Goal: Communication & Community: Answer question/provide support

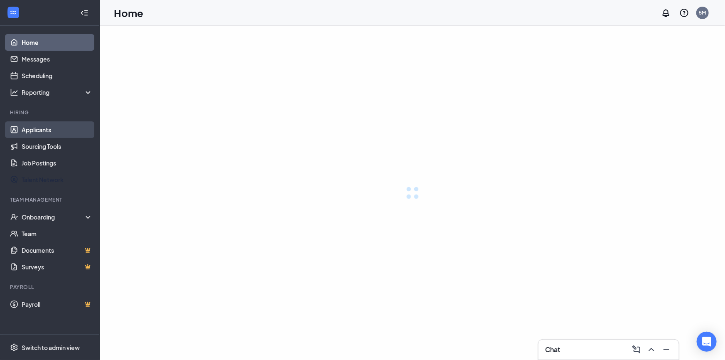
click at [44, 130] on link "Applicants" at bounding box center [57, 129] width 71 height 17
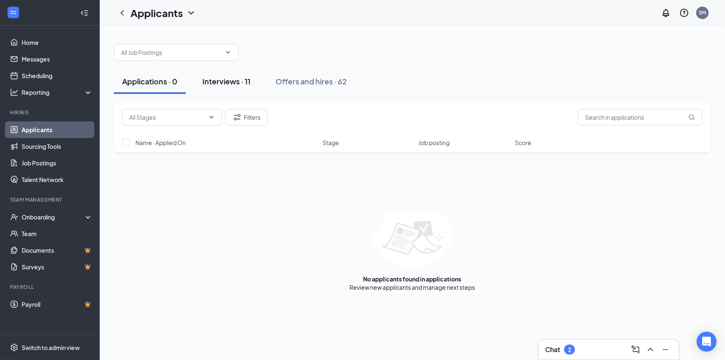
click at [226, 83] on div "Interviews · 11" at bounding box center [226, 81] width 48 height 10
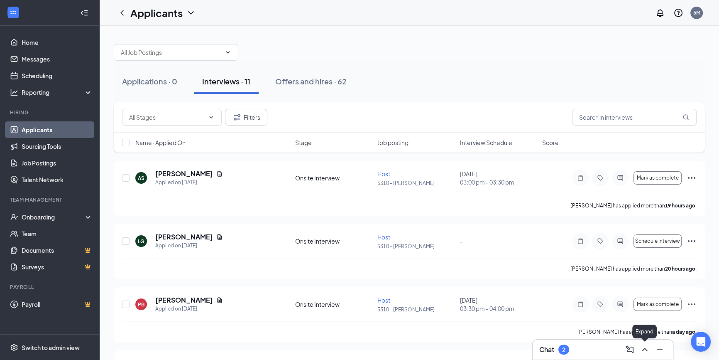
click at [645, 351] on icon "ChevronUp" at bounding box center [645, 349] width 10 height 10
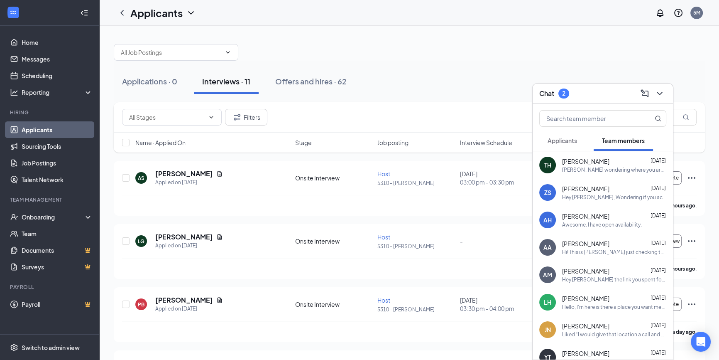
click at [571, 141] on span "Applicants" at bounding box center [562, 140] width 29 height 7
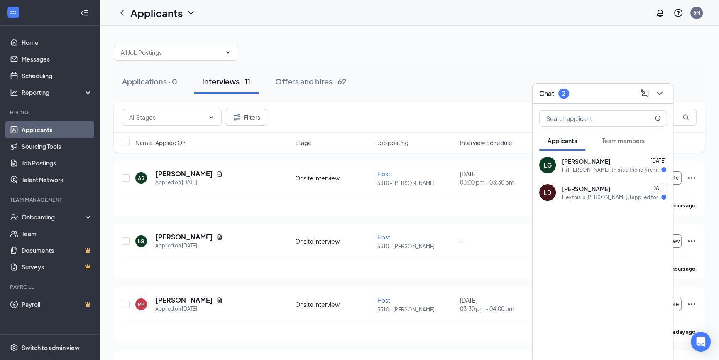
click at [591, 192] on div "[PERSON_NAME] [DATE] Hey this is [PERSON_NAME], I applied for the host position…" at bounding box center [614, 192] width 104 height 16
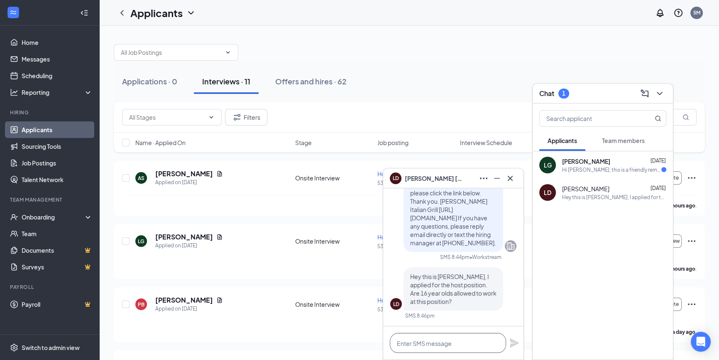
click at [468, 345] on textarea at bounding box center [448, 343] width 116 height 20
type textarea "yes"
click at [514, 342] on icon "Plane" at bounding box center [514, 342] width 9 height 9
click at [592, 162] on span "[PERSON_NAME]" at bounding box center [586, 161] width 48 height 8
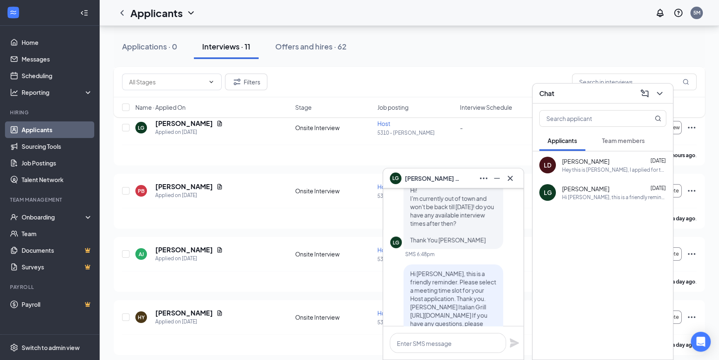
scroll to position [-37, 0]
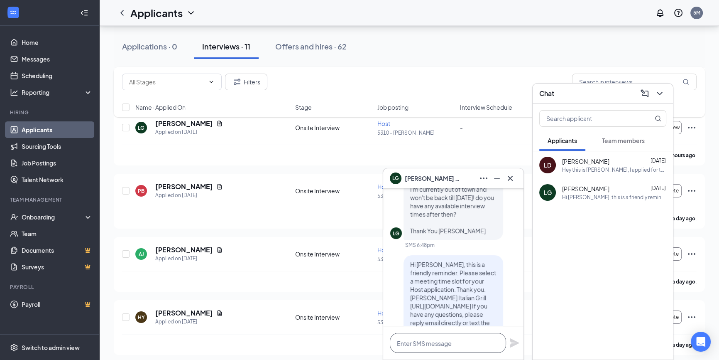
click at [454, 344] on textarea at bounding box center [448, 343] width 116 height 20
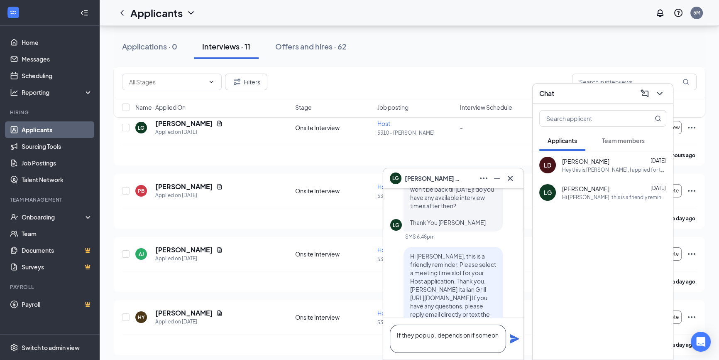
scroll to position [-46, 0]
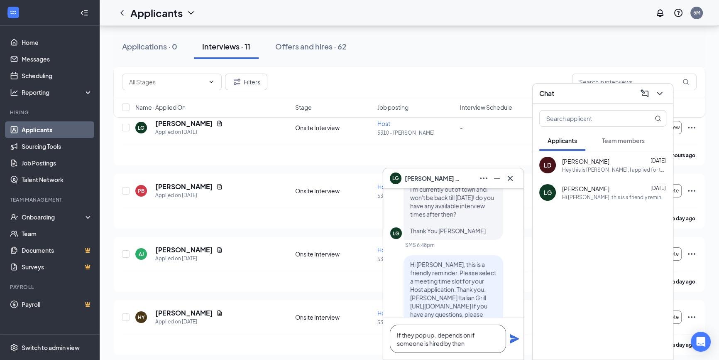
type textarea "If they pop up , depends on if someone is hired by then"
click at [515, 341] on icon "Plane" at bounding box center [515, 339] width 10 height 10
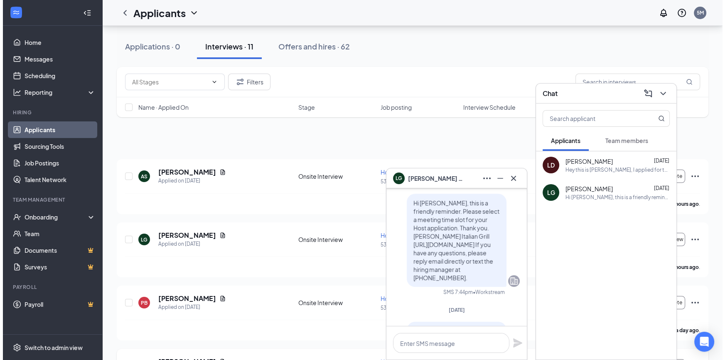
scroll to position [0, 0]
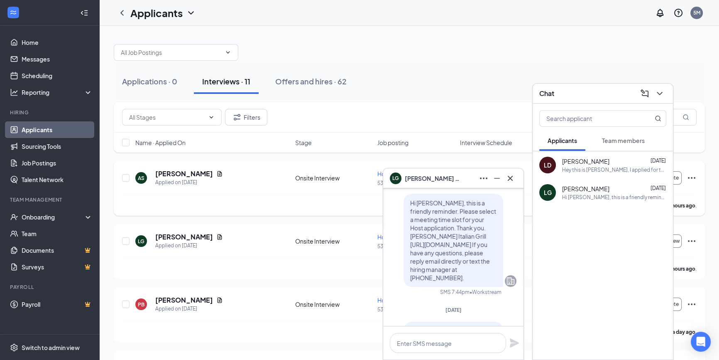
click at [353, 188] on div "AS [PERSON_NAME] Applied on [DATE] Onsite Interview Host 5310 - [PERSON_NAME] […" at bounding box center [409, 182] width 575 height 26
click at [662, 91] on icon "ChevronDown" at bounding box center [660, 93] width 10 height 10
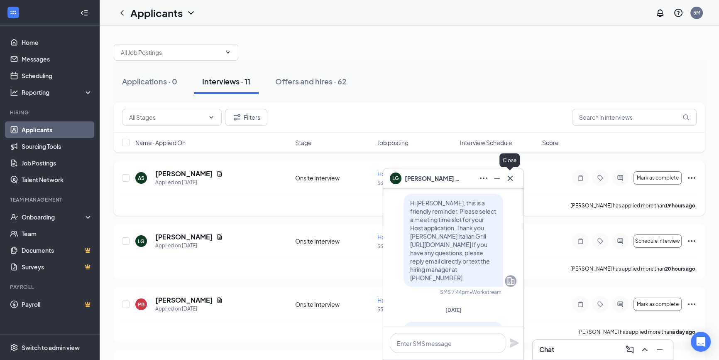
drag, startPoint x: 509, startPoint y: 176, endPoint x: 486, endPoint y: 177, distance: 23.3
click at [509, 176] on icon "Cross" at bounding box center [511, 178] width 10 height 10
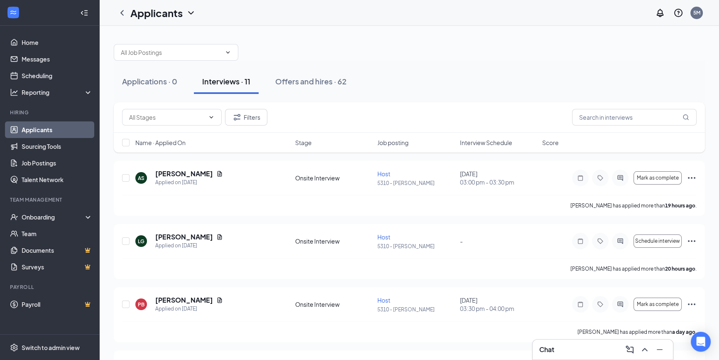
click at [471, 144] on span "Interview Schedule" at bounding box center [486, 142] width 52 height 8
click at [218, 238] on icon "Document" at bounding box center [220, 236] width 5 height 5
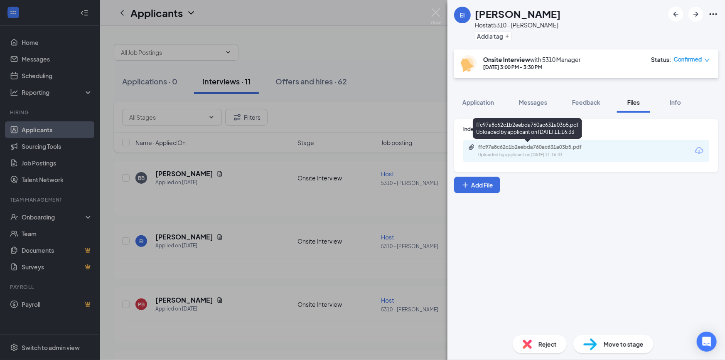
click at [501, 149] on div "ffc97a8c62c1b2eebda760ac631a03b5.pdf" at bounding box center [536, 147] width 116 height 7
